Goal: Transaction & Acquisition: Book appointment/travel/reservation

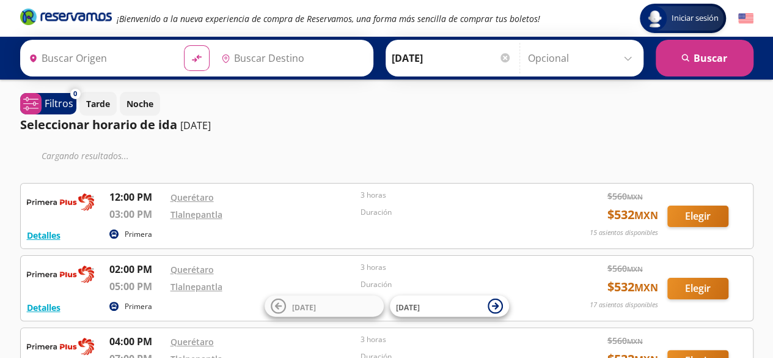
type input "Querétaro, Querétaro"
type input "Tlalnepantla , [GEOGRAPHIC_DATA]"
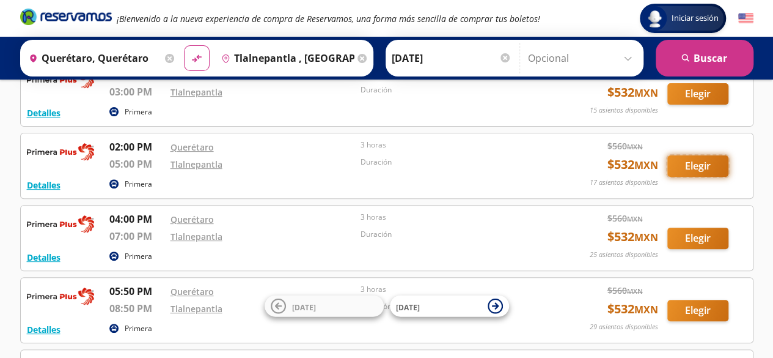
click at [691, 171] on button "Elegir" at bounding box center [698, 165] width 61 height 21
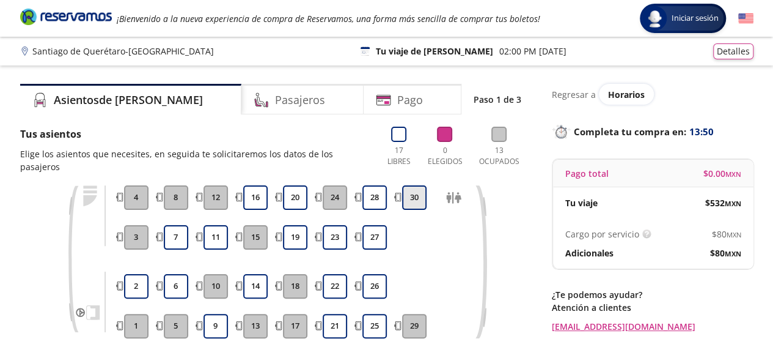
click at [413, 188] on button "30" at bounding box center [414, 197] width 24 height 24
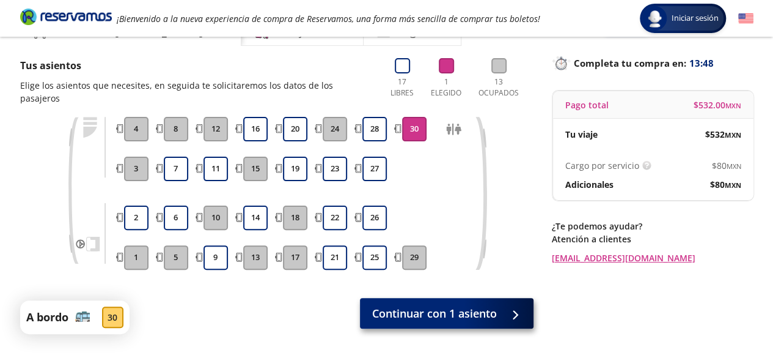
scroll to position [111, 0]
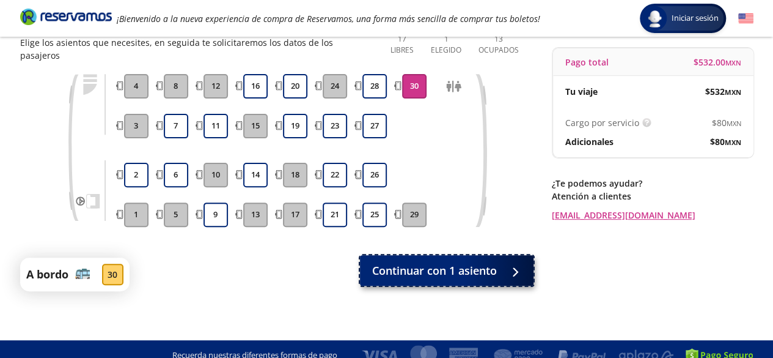
click at [435, 262] on span "Continuar con 1 asiento" at bounding box center [434, 270] width 125 height 17
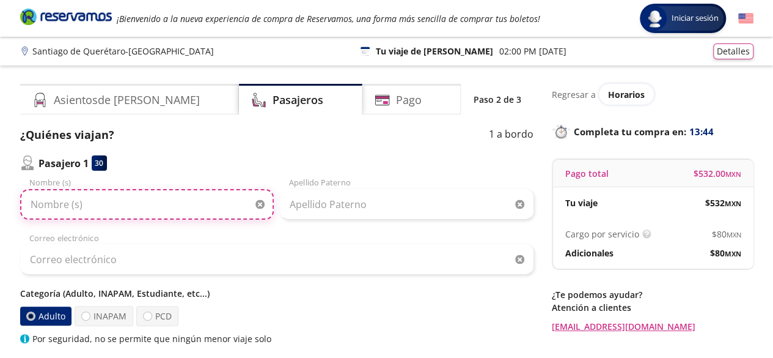
click at [133, 202] on input "Nombre (s)" at bounding box center [147, 204] width 254 height 31
type input "[PERSON_NAME]"
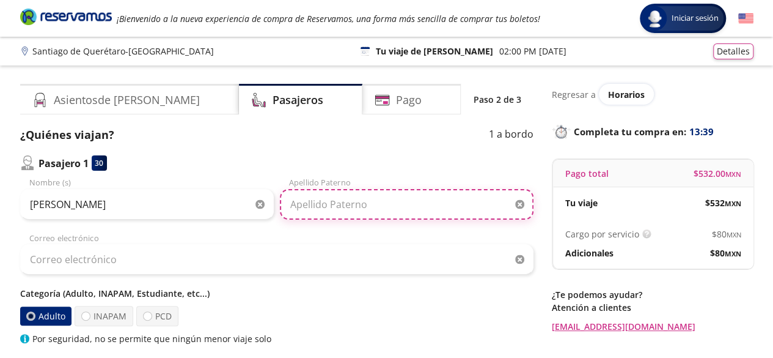
click at [303, 208] on input "Apellido Paterno" at bounding box center [407, 204] width 254 height 31
type input "H"
type input "[PERSON_NAME]"
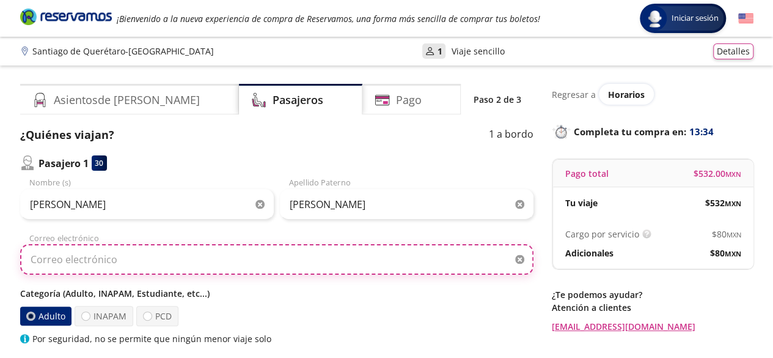
click at [149, 250] on input "Correo electrónico" at bounding box center [277, 259] width 514 height 31
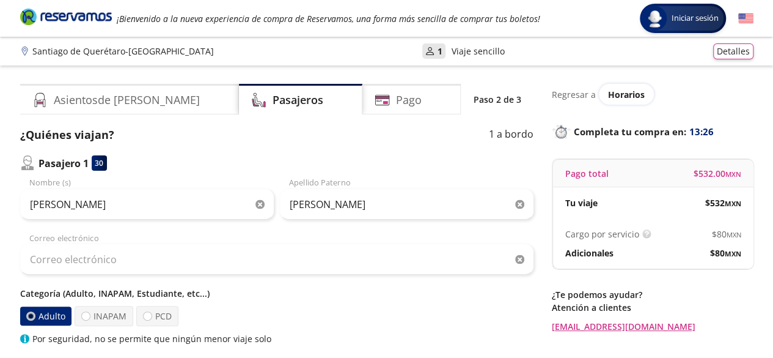
click at [362, 319] on div "Adulto INAPAM PCD" at bounding box center [277, 316] width 514 height 20
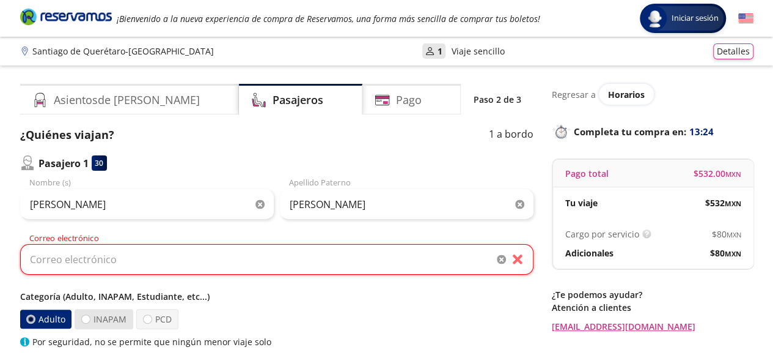
click at [97, 319] on label "INAPAM" at bounding box center [104, 319] width 59 height 20
click at [90, 319] on input "INAPAM" at bounding box center [86, 319] width 8 height 8
radio input "true"
click at [37, 321] on label "Adulto" at bounding box center [46, 319] width 53 height 20
click at [35, 321] on input "Adulto" at bounding box center [31, 319] width 8 height 8
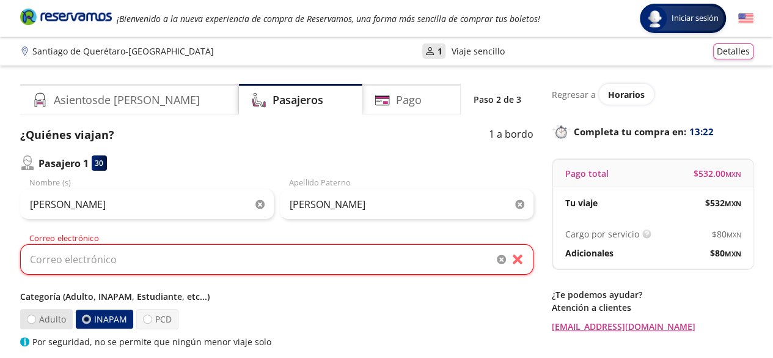
radio input "true"
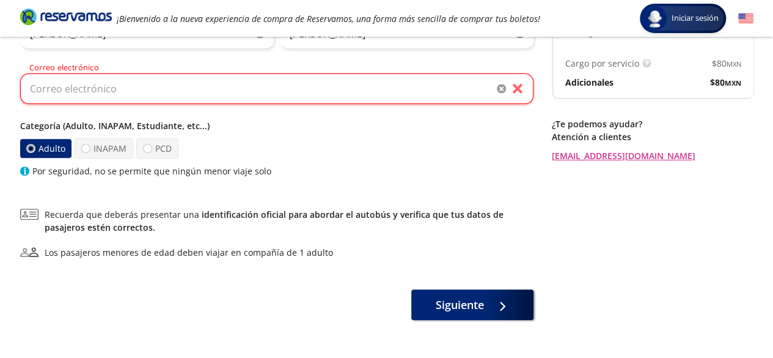
scroll to position [183, 0]
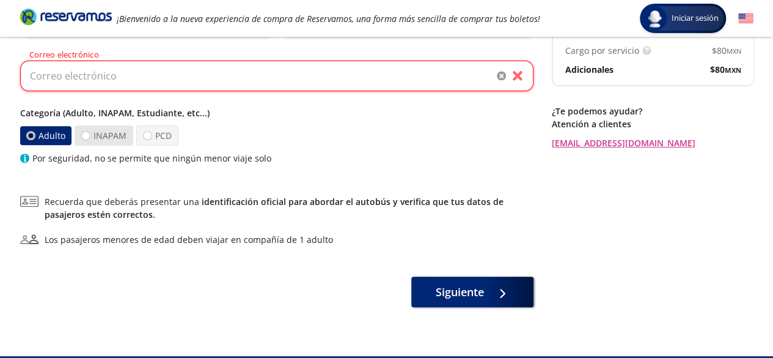
click at [103, 131] on label "INAPAM" at bounding box center [103, 135] width 59 height 20
click at [89, 131] on input "INAPAM" at bounding box center [85, 135] width 8 height 8
radio input "true"
click at [45, 134] on label "Adulto" at bounding box center [46, 135] width 53 height 20
click at [35, 134] on input "Adulto" at bounding box center [31, 135] width 8 height 8
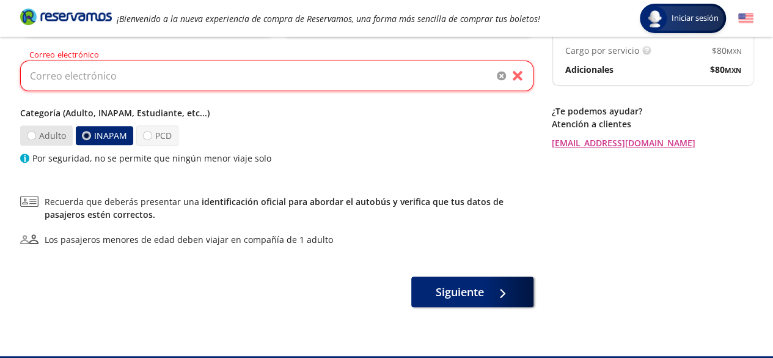
radio input "true"
radio input "false"
click at [83, 81] on input "Correo electrónico" at bounding box center [277, 76] width 514 height 31
type input "[EMAIL_ADDRESS][DOMAIN_NAME]"
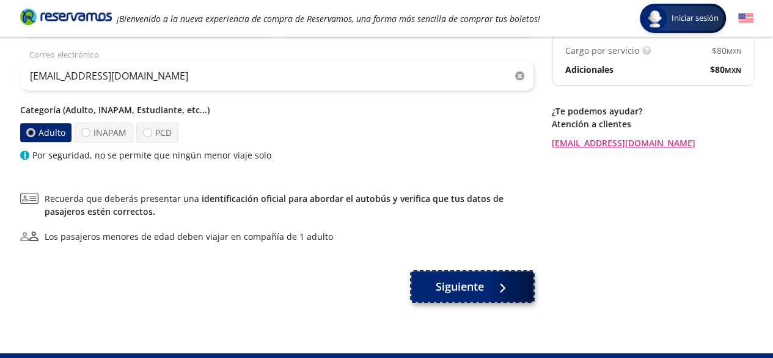
click at [473, 296] on button "Siguiente" at bounding box center [472, 286] width 122 height 31
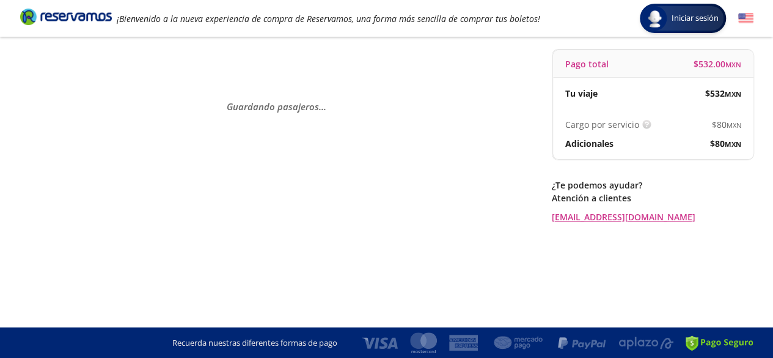
scroll to position [0, 0]
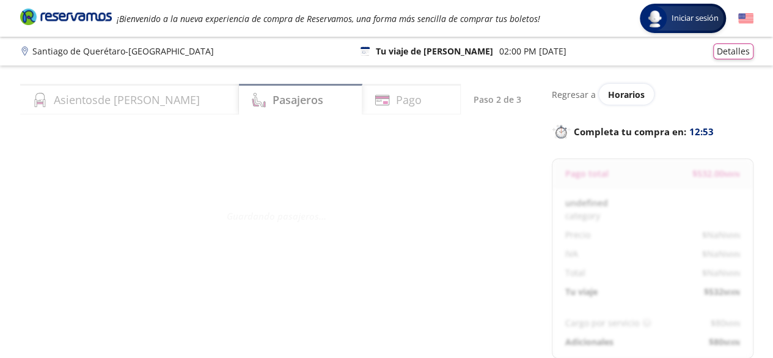
select select "MX"
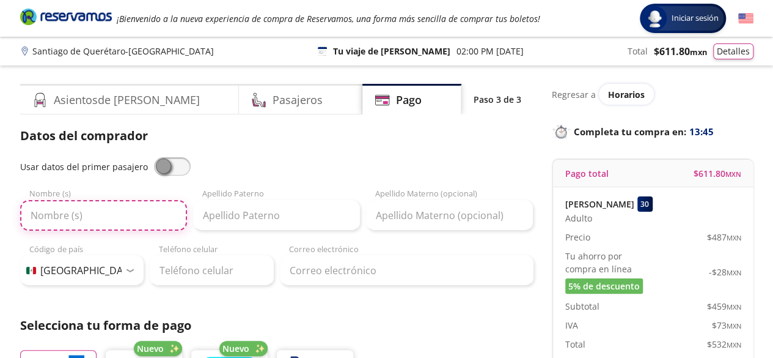
click at [90, 223] on input "Nombre (s)" at bounding box center [103, 215] width 167 height 31
type input "[PERSON_NAME]"
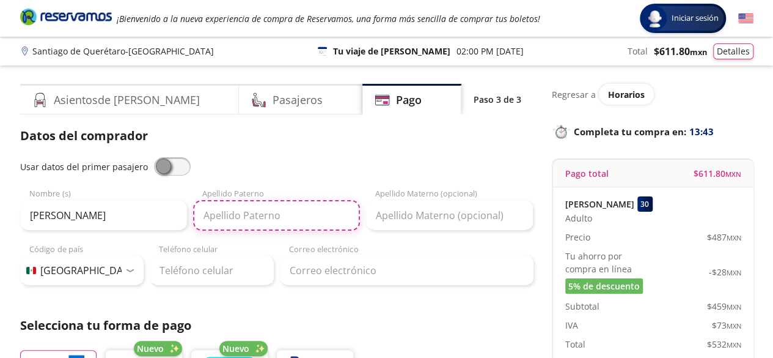
click at [226, 218] on input "Apellido Paterno" at bounding box center [276, 215] width 167 height 31
type input "[PERSON_NAME]"
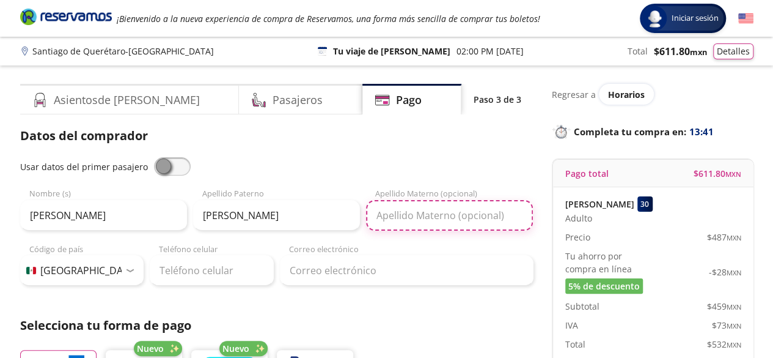
click at [395, 220] on input "Apellido Materno (opcional)" at bounding box center [449, 215] width 167 height 31
type input "[PERSON_NAME]"
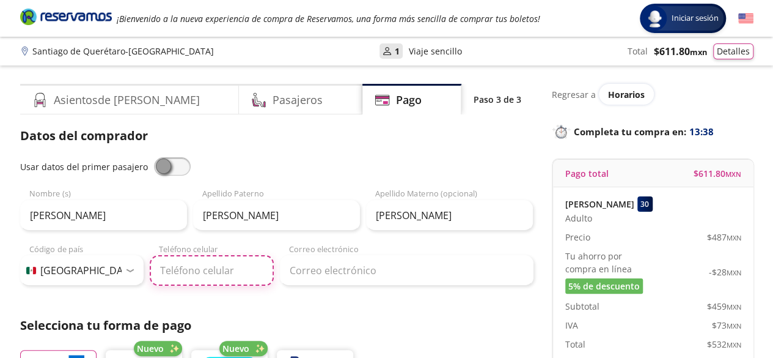
click at [193, 265] on input "Teléfono celular" at bounding box center [212, 270] width 124 height 31
type input "55 7845 9788"
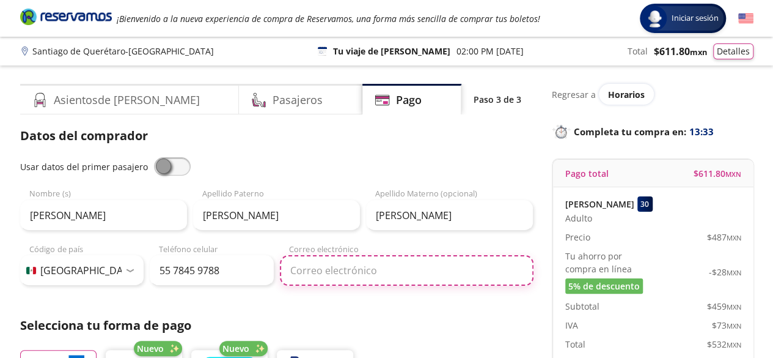
click at [300, 273] on input "Correo electrónico" at bounding box center [407, 270] width 254 height 31
type input "[EMAIL_ADDRESS][DOMAIN_NAME]"
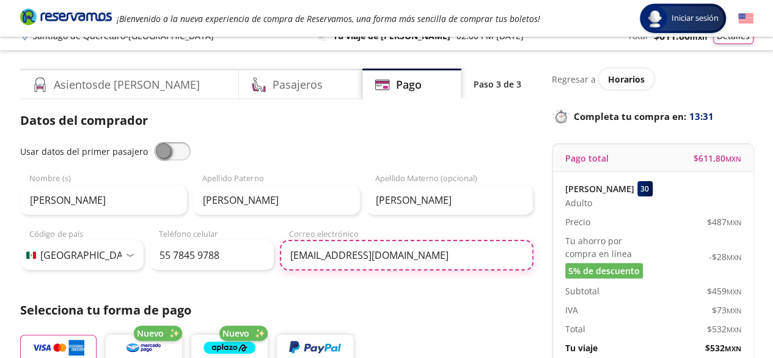
scroll to position [61, 0]
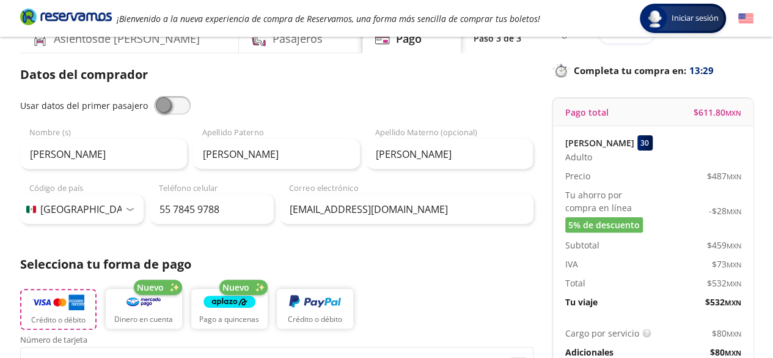
click at [34, 306] on img "button" at bounding box center [58, 302] width 52 height 18
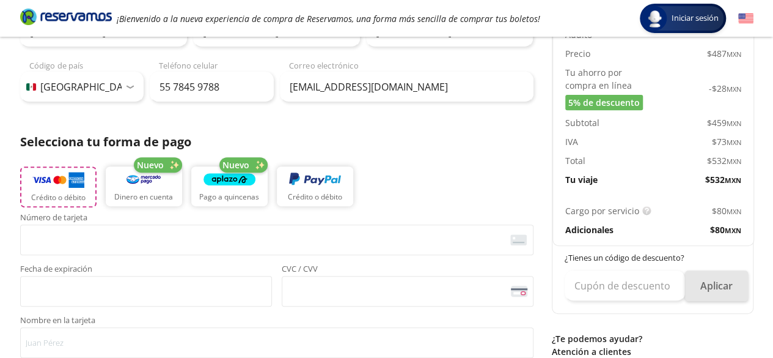
scroll to position [183, 0]
